Goal: Task Accomplishment & Management: Complete application form

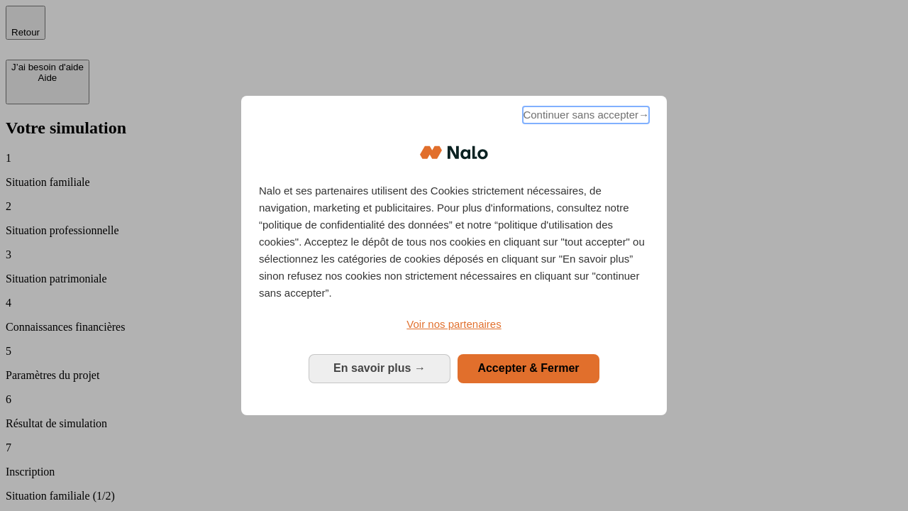
click at [585, 117] on span "Continuer sans accepter →" at bounding box center [586, 114] width 126 height 17
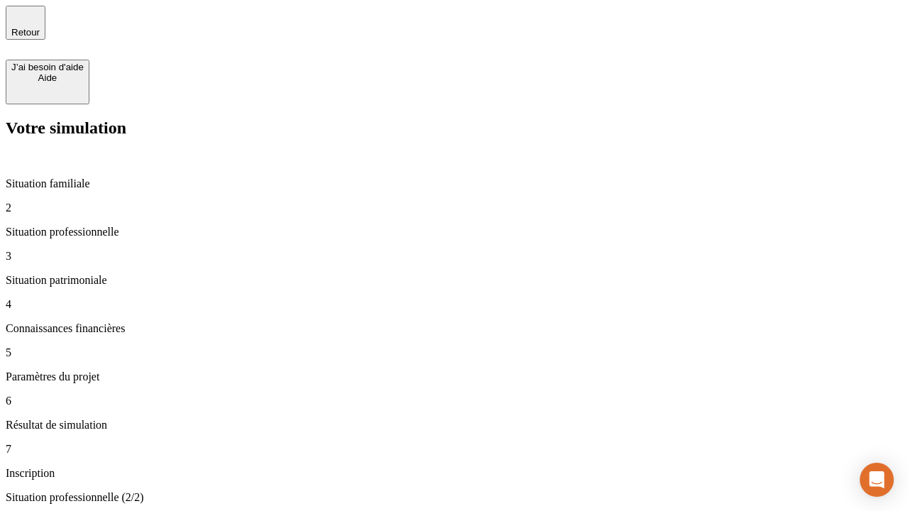
type input "30 000"
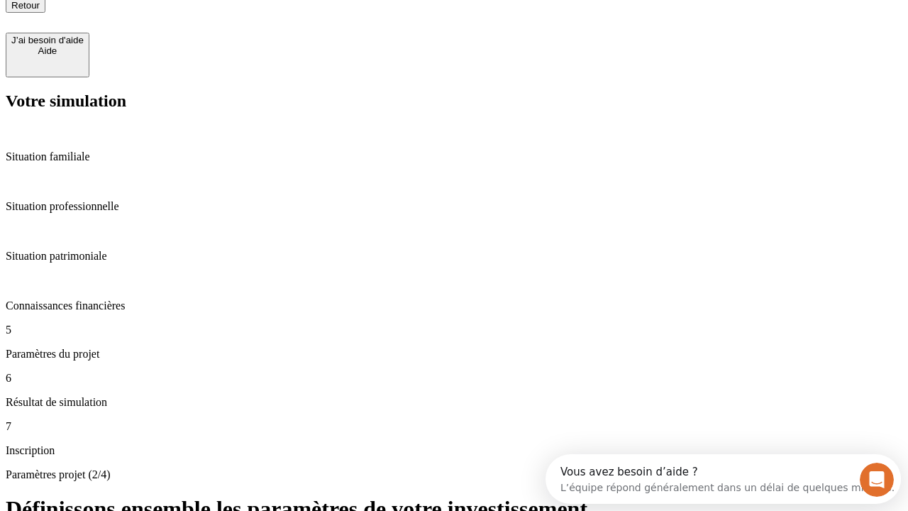
type input "25"
type input "5"
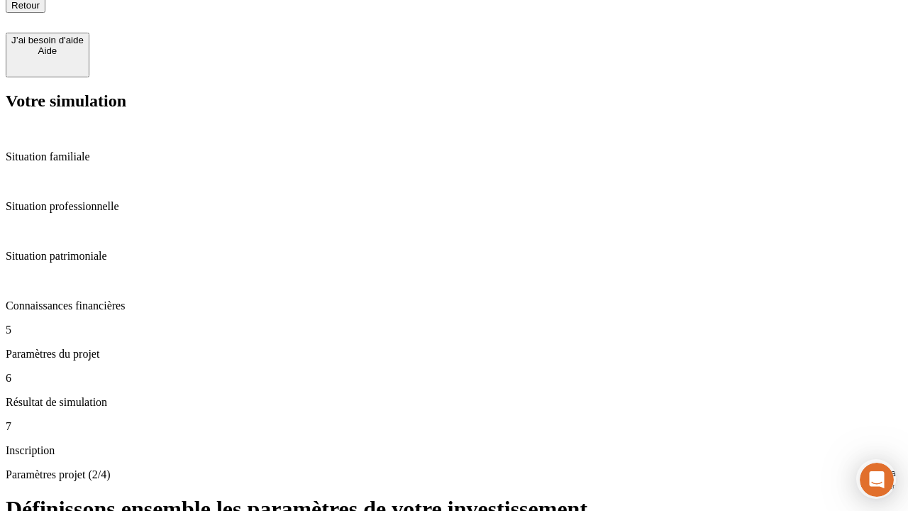
type input "1 000"
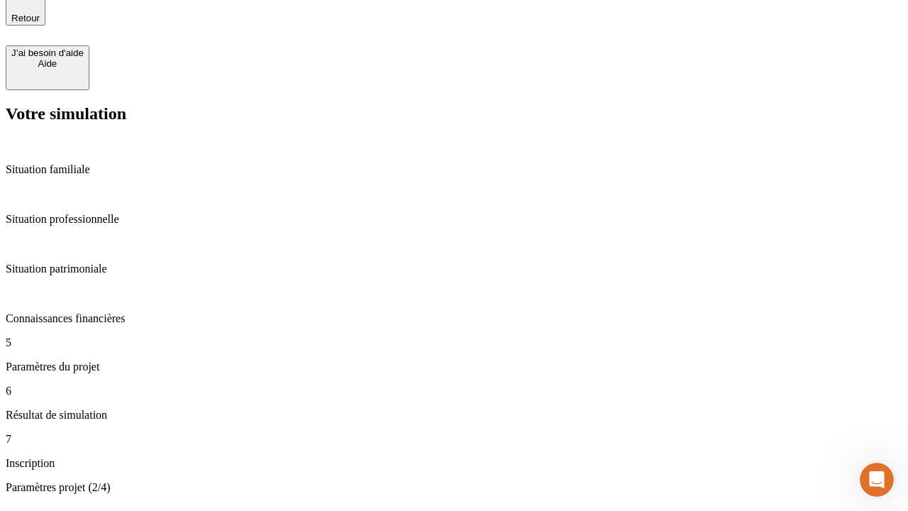
type input "640"
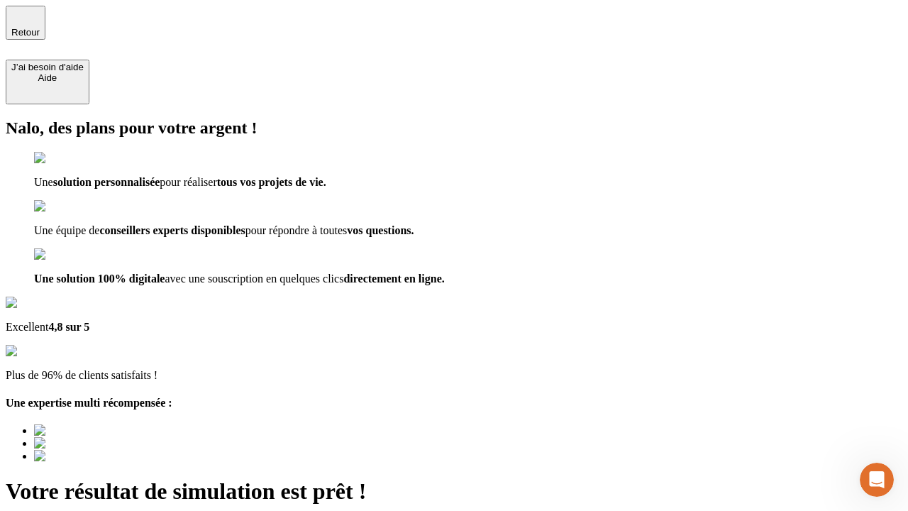
type input "[EMAIL_ADDRESS][PERSON_NAME][DOMAIN_NAME]"
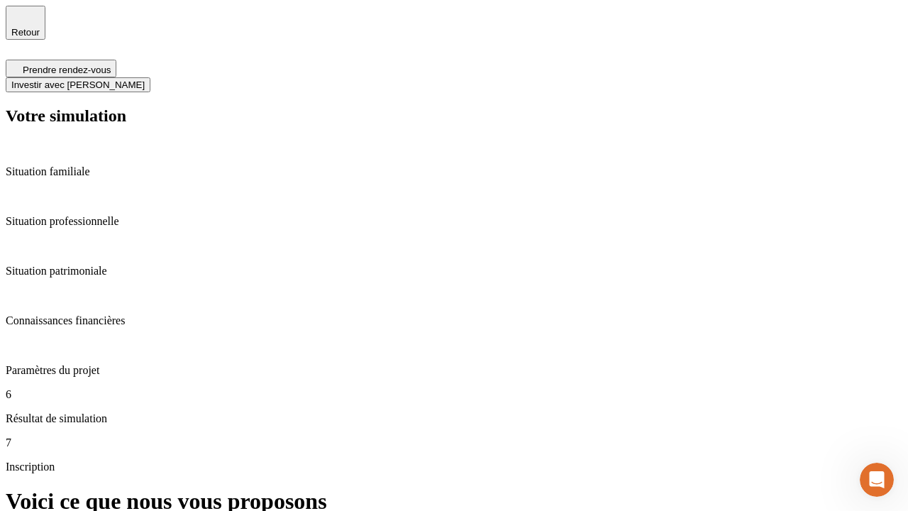
click at [145, 79] on span "Investir avec [PERSON_NAME]" at bounding box center [77, 84] width 133 height 11
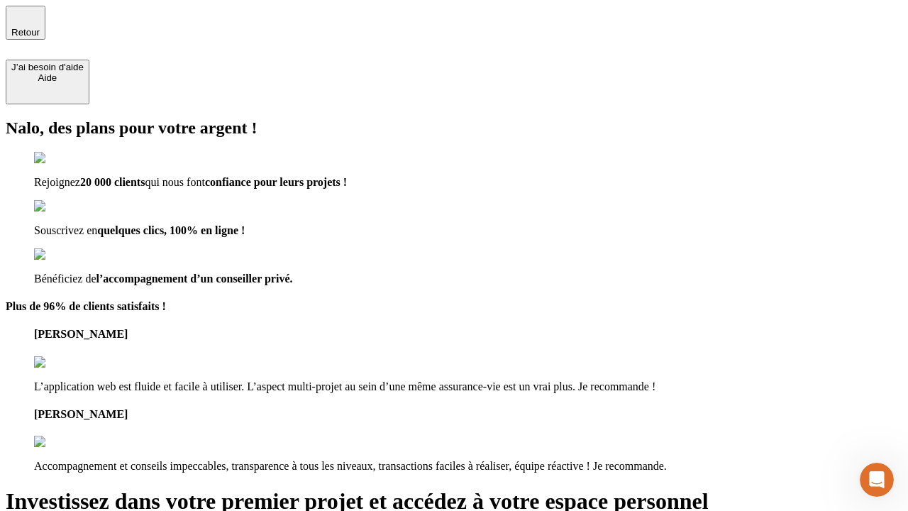
type input "[PERSON_NAME][EMAIL_ADDRESS][DOMAIN_NAME]"
